Goal: Find contact information: Find contact information

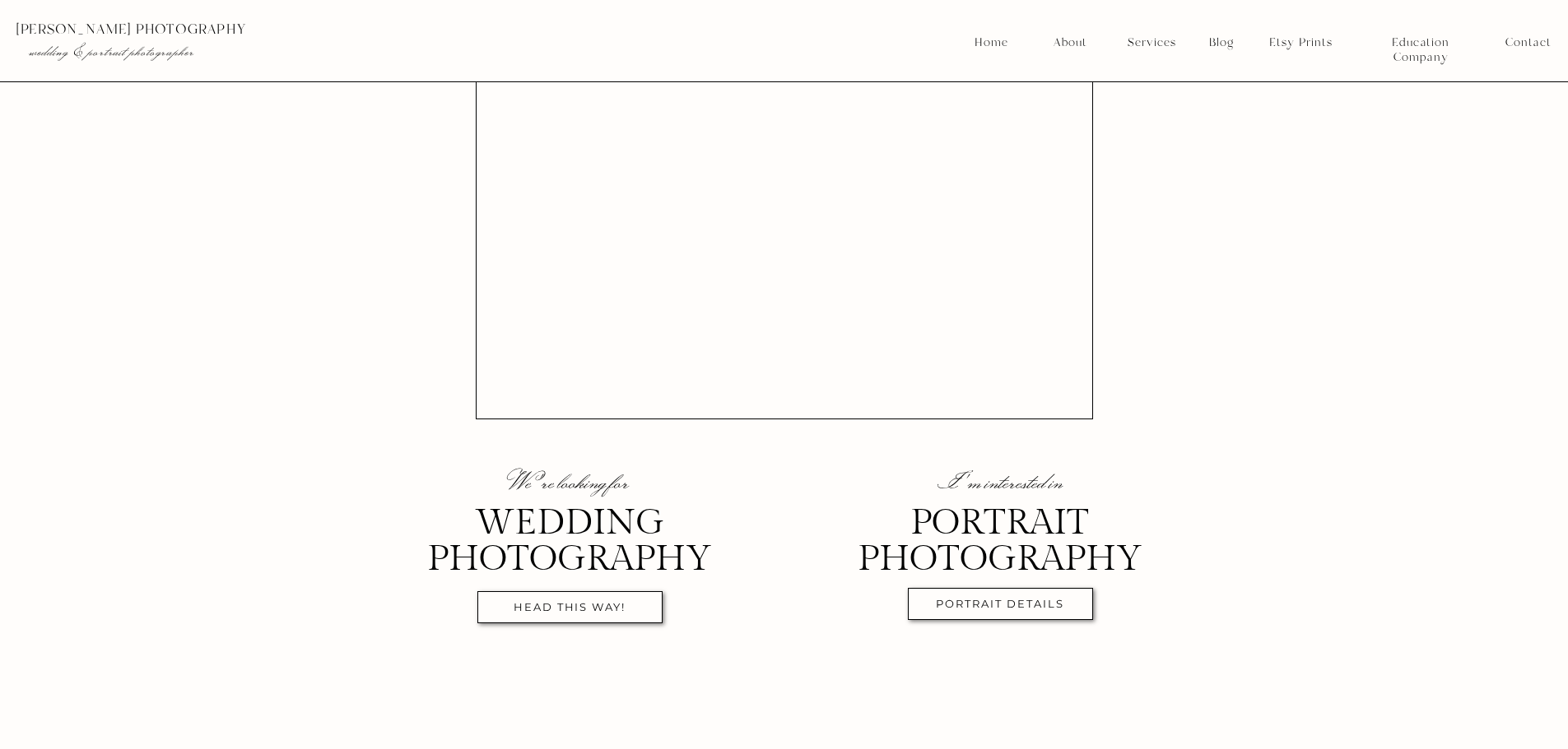
scroll to position [247, 0]
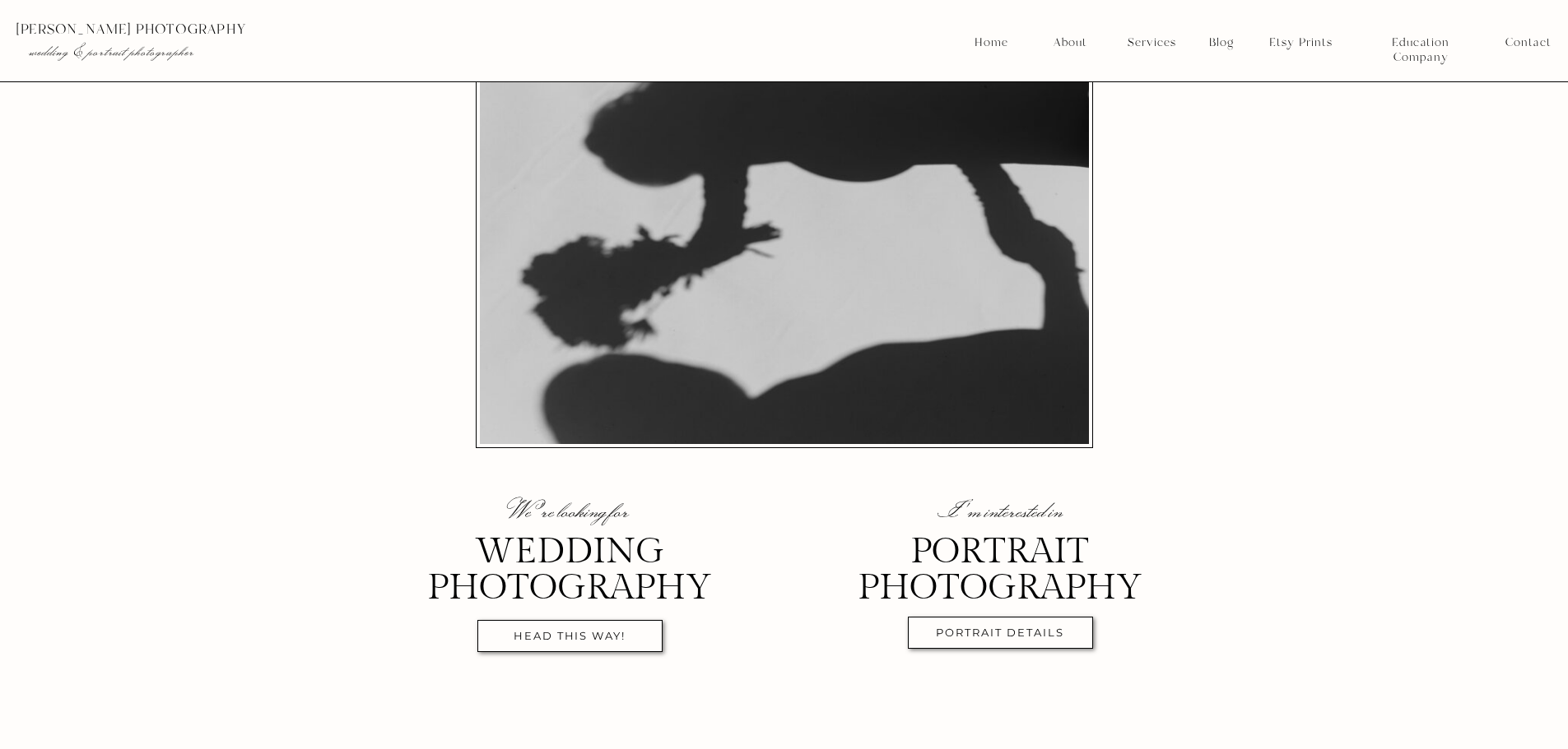
click at [561, 637] on nav "head this way!" at bounding box center [569, 639] width 168 height 19
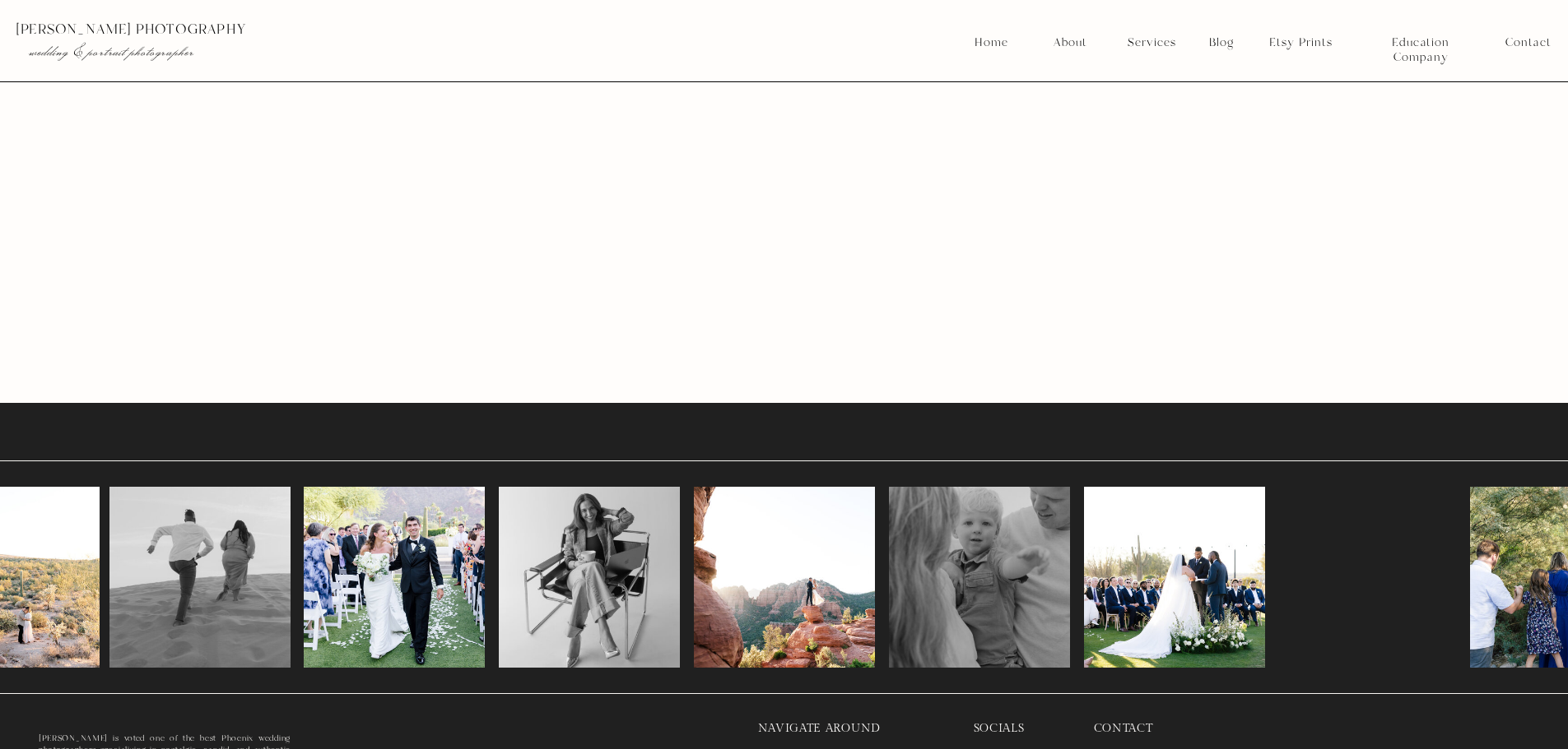
scroll to position [9319, 0]
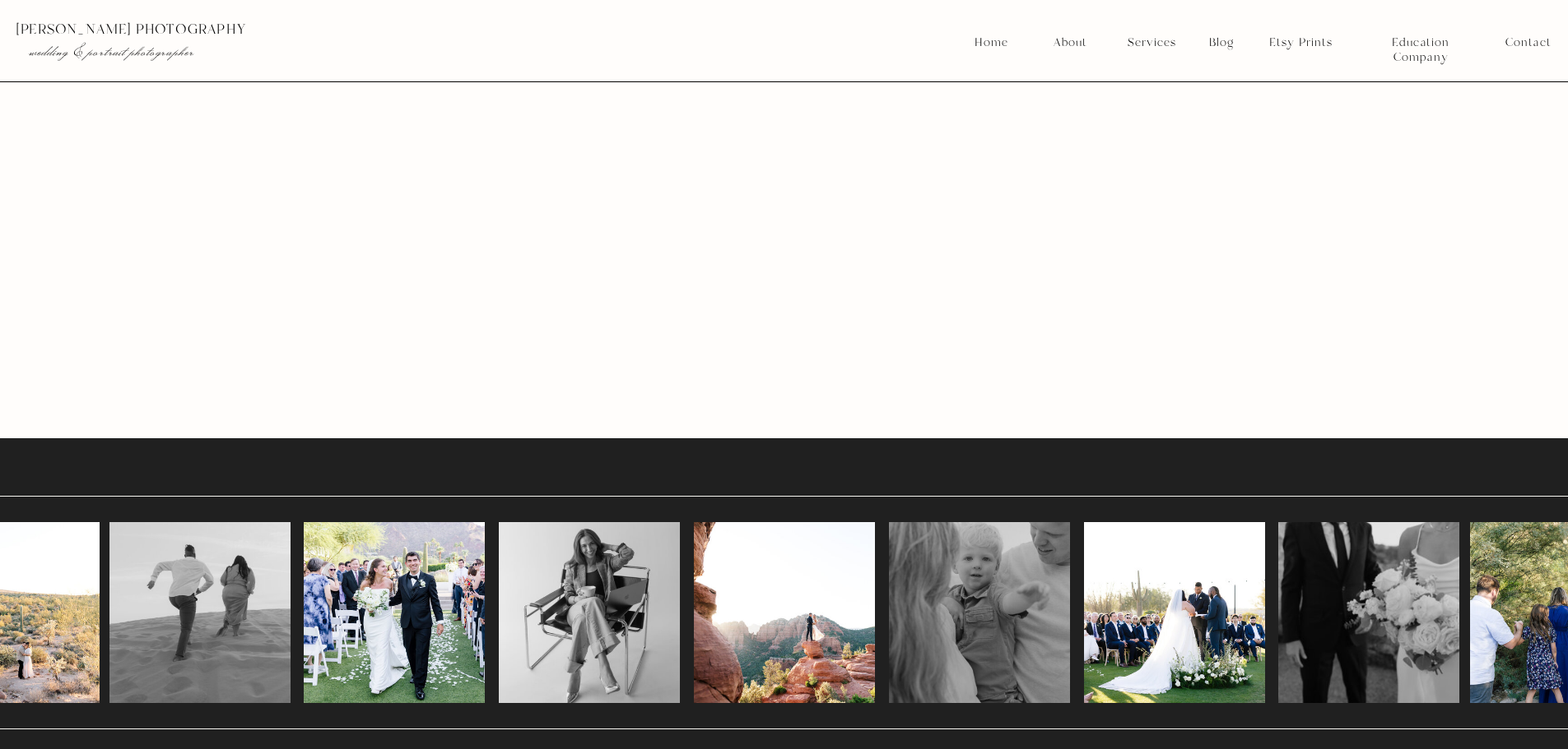
click at [52, 607] on div at bounding box center [9, 612] width 181 height 181
click at [1359, 647] on div at bounding box center [1369, 612] width 181 height 181
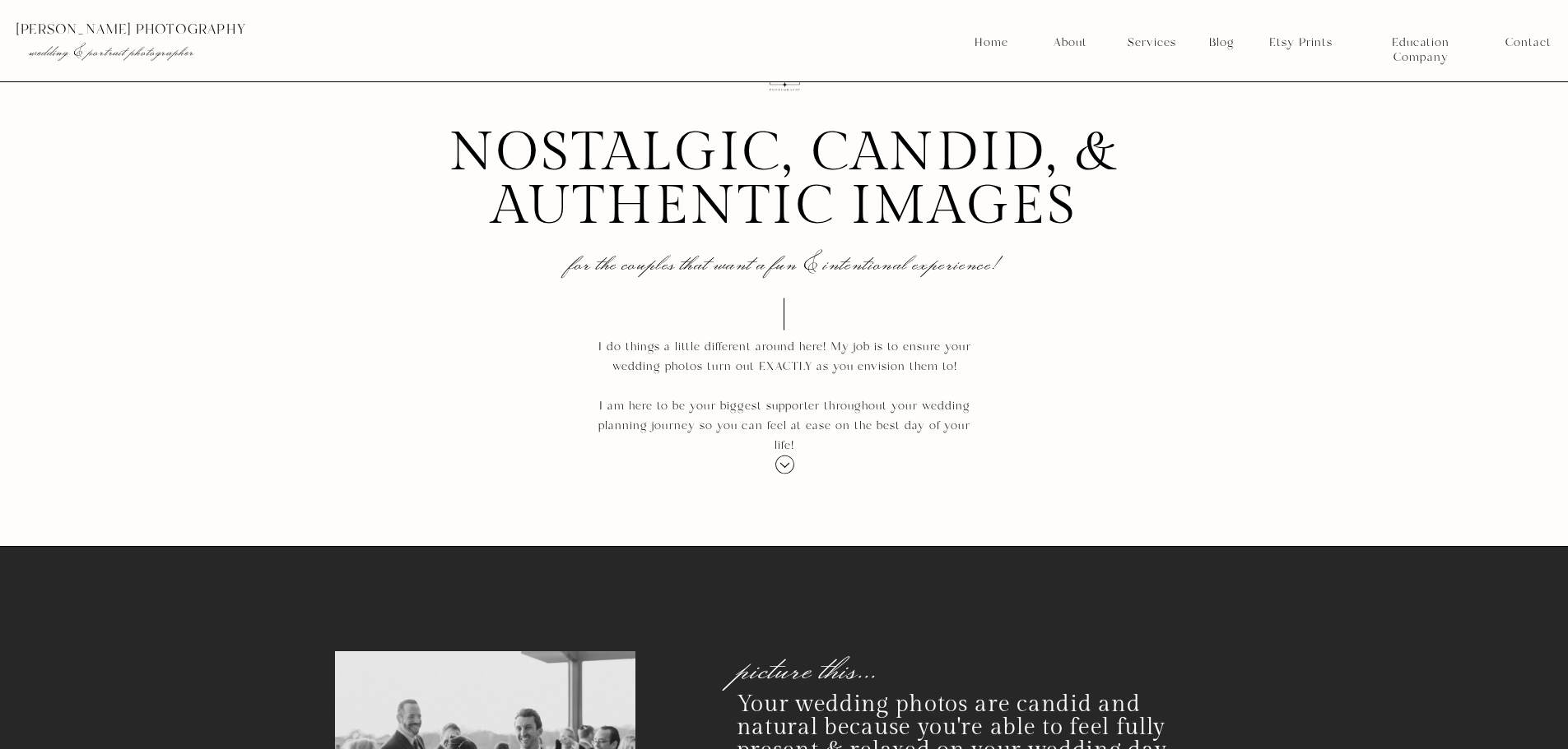
scroll to position [1392, 0]
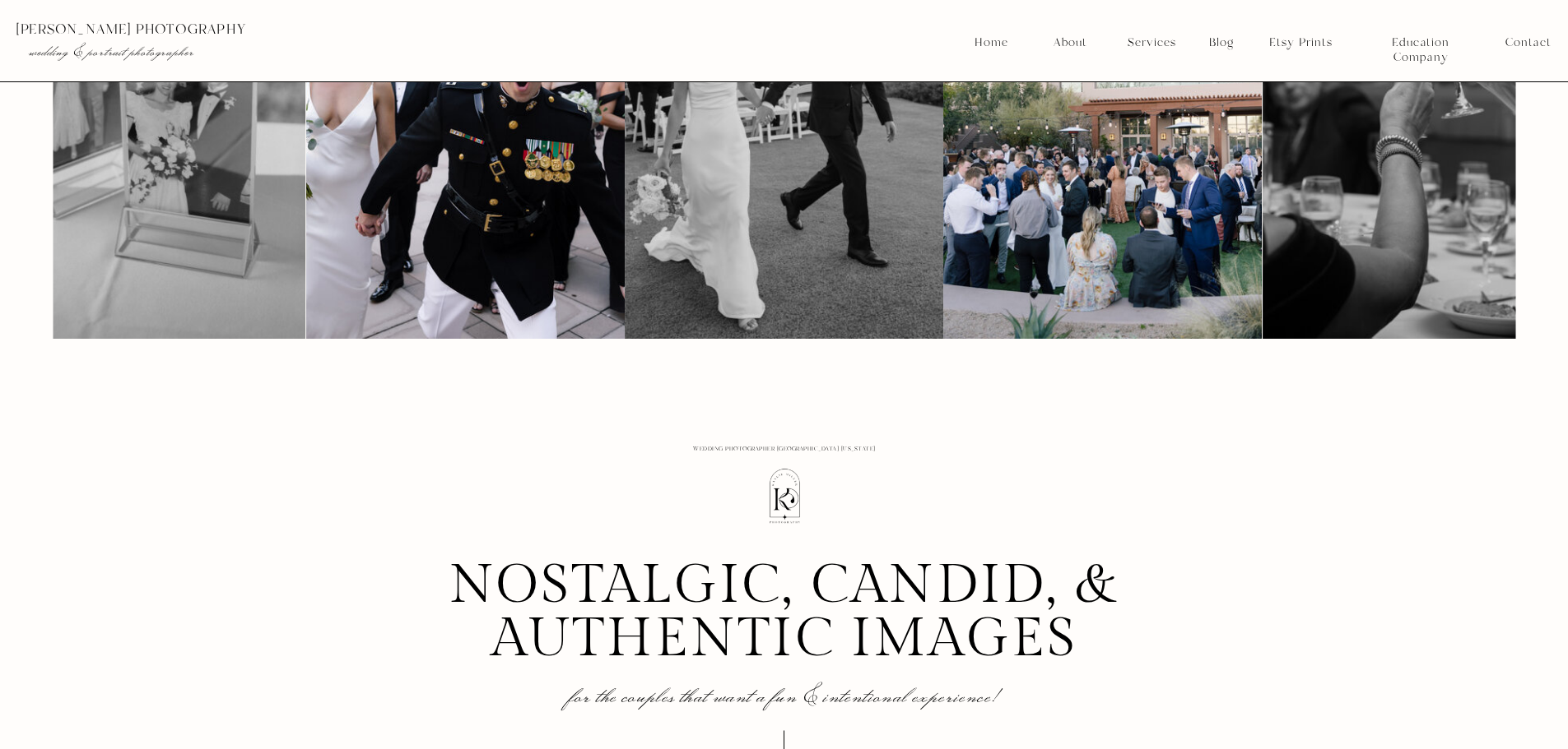
click at [1522, 41] on nav "Contact" at bounding box center [1528, 42] width 45 height 14
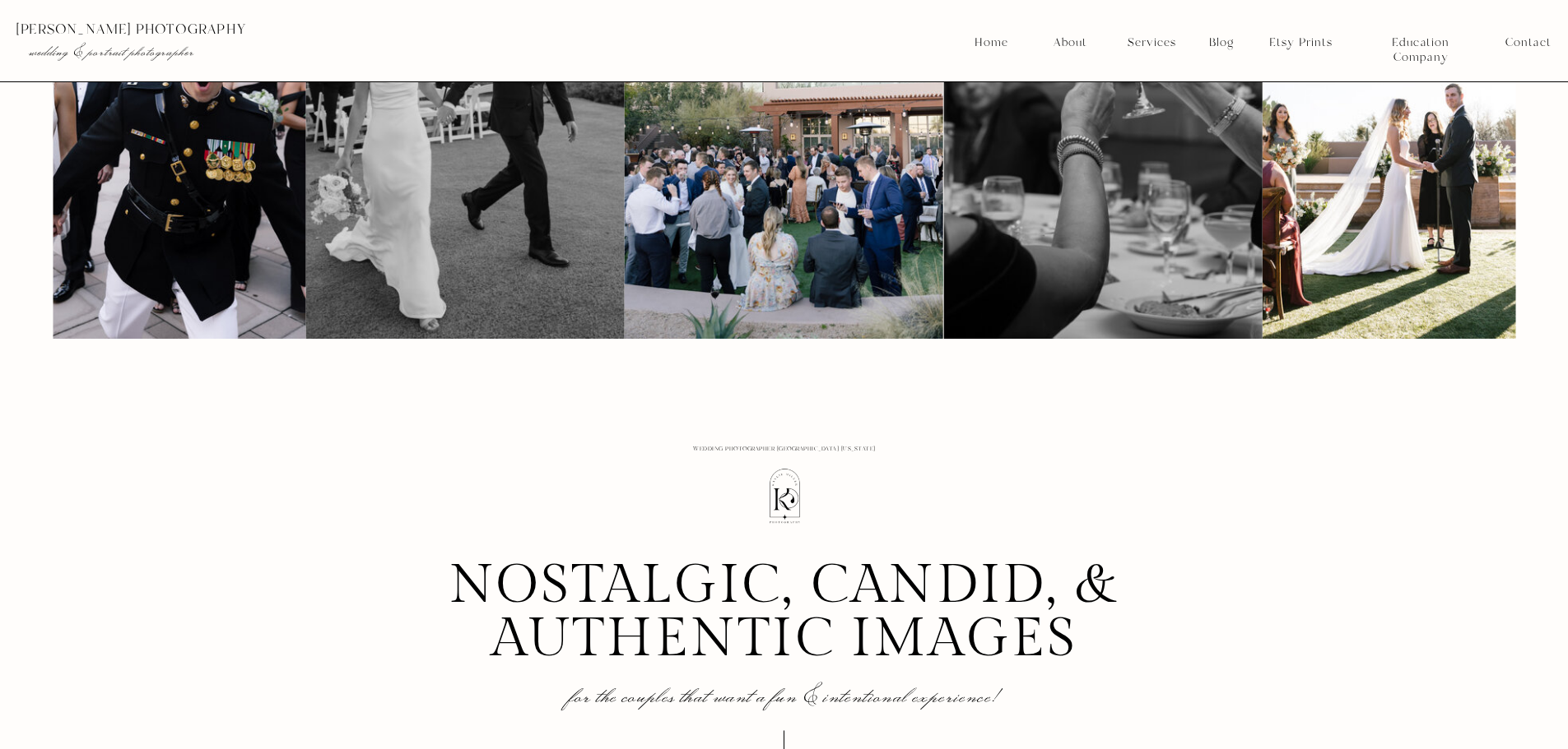
click at [1522, 41] on nav "Contact" at bounding box center [1528, 42] width 45 height 14
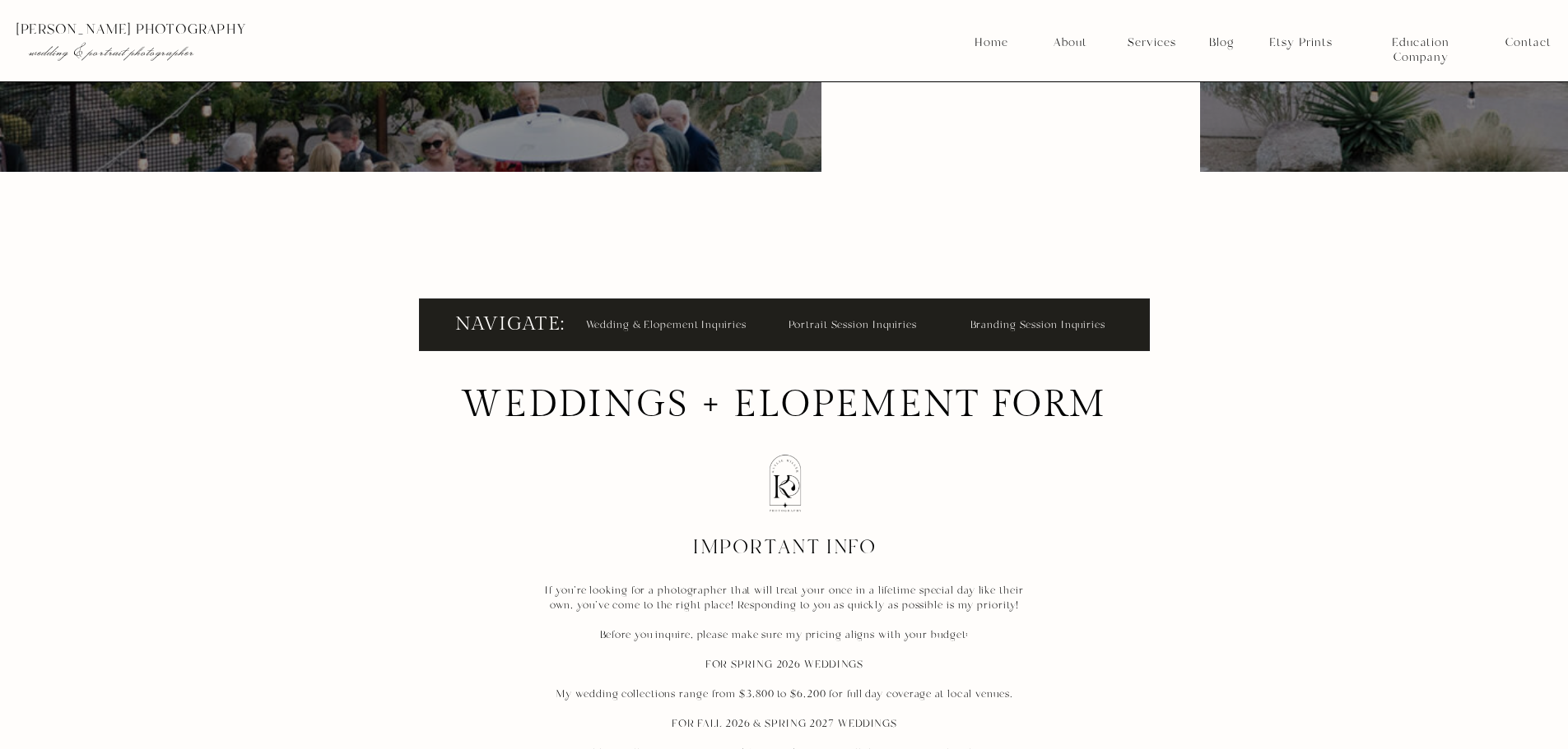
scroll to position [83, 0]
